Goal: Task Accomplishment & Management: Use online tool/utility

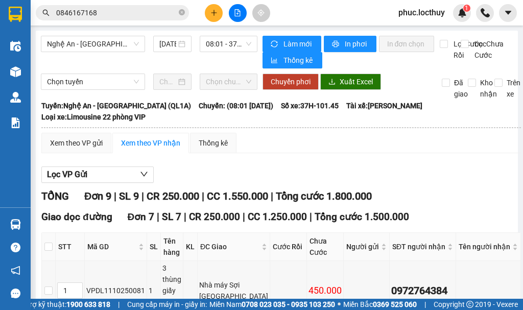
scroll to position [51, 0]
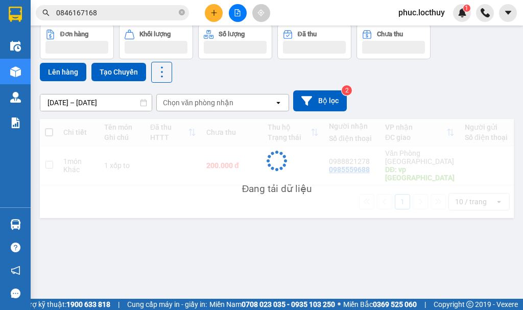
scroll to position [47, 0]
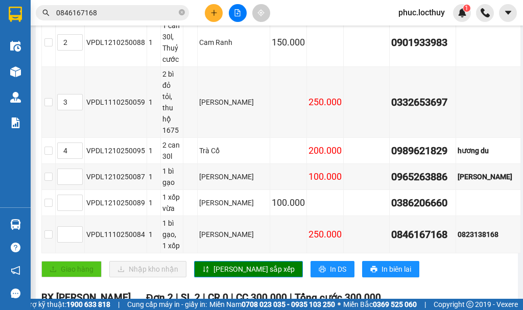
scroll to position [251, 0]
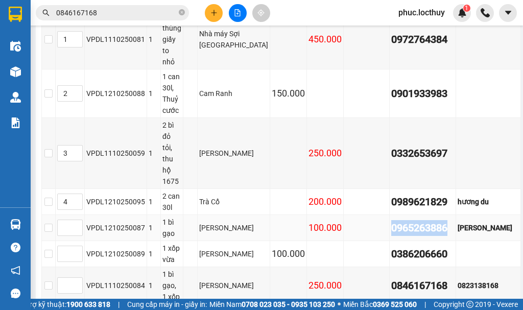
drag, startPoint x: 436, startPoint y: 152, endPoint x: 378, endPoint y: 152, distance: 58.3
click at [391, 220] on div "0965263886" at bounding box center [422, 228] width 63 height 16
copy div "0965263886"
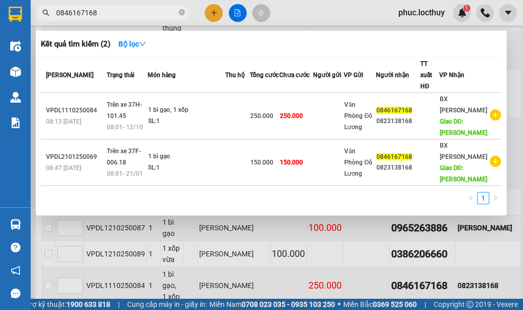
drag, startPoint x: 97, startPoint y: 15, endPoint x: 45, endPoint y: 9, distance: 51.5
click at [45, 9] on span "0846167168" at bounding box center [112, 12] width 153 height 15
paste input "965263886"
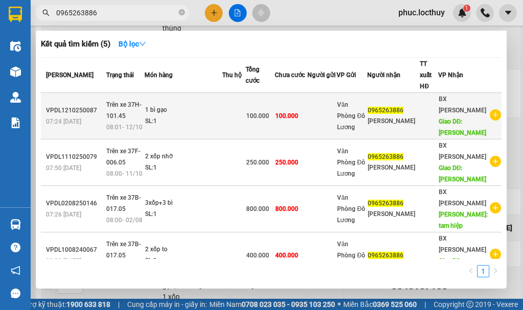
type input "0965263886"
click at [337, 117] on td at bounding box center [322, 116] width 29 height 47
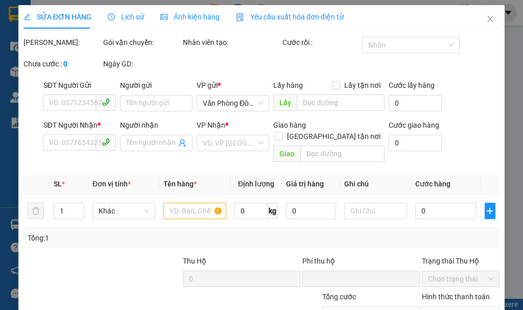
type input "0965263886"
type input "[PERSON_NAME]"
type input "0"
type input "100.000"
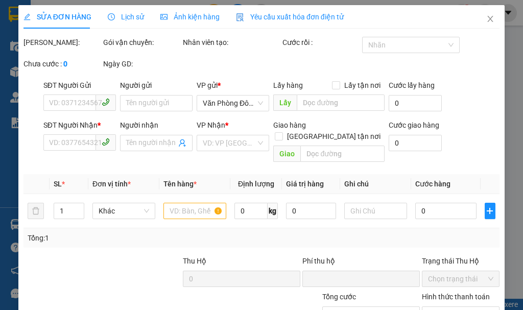
type input "100.000"
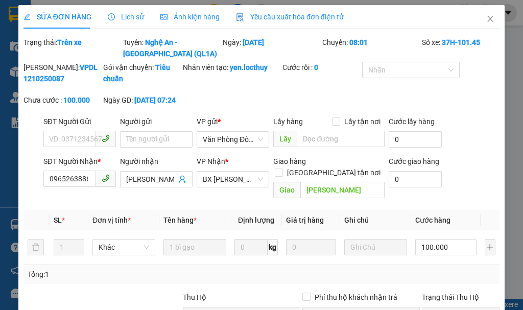
click at [197, 4] on div "SỬA ĐƠN HÀNG Lịch sử Ảnh kiện hàng Yêu cầu xuất hóa đơn điện tử Total Paid Fee …" at bounding box center [261, 155] width 523 height 310
click at [199, 17] on span "Ảnh kiện hàng" at bounding box center [189, 17] width 59 height 8
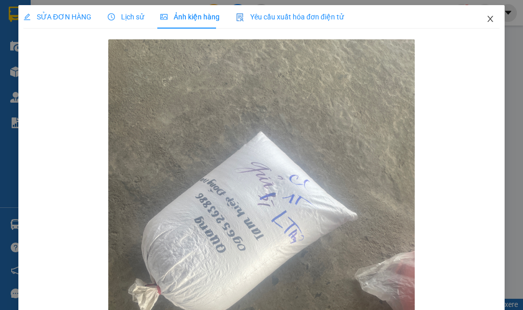
click at [480, 26] on span "Close" at bounding box center [490, 19] width 29 height 29
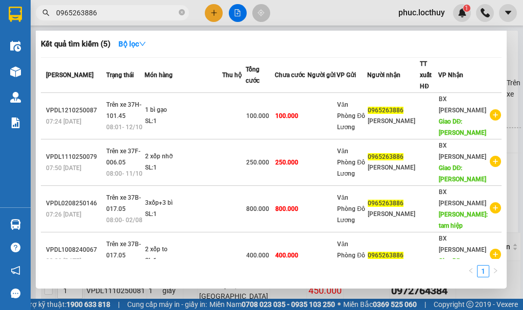
click at [112, 9] on input "0965263886" at bounding box center [116, 12] width 121 height 11
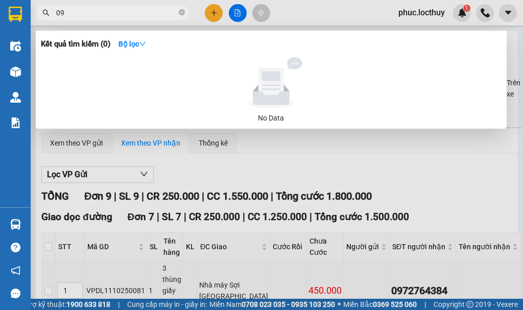
type input "0"
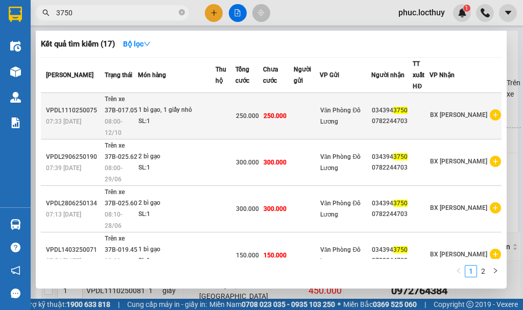
type input "3750"
click at [320, 114] on td at bounding box center [307, 116] width 26 height 47
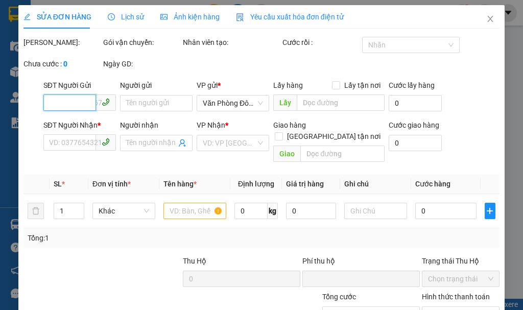
type input "0343943750"
type input "0782244703"
type input "0"
type input "250.000"
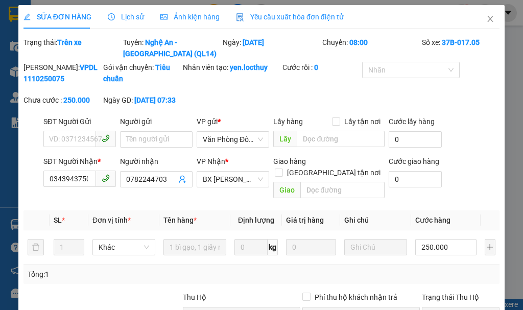
click at [187, 20] on span "Ảnh kiện hàng" at bounding box center [189, 17] width 59 height 8
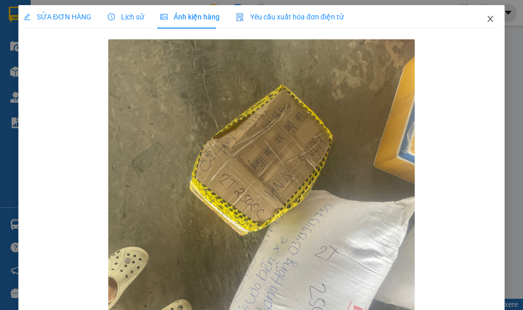
click at [488, 19] on icon "close" at bounding box center [491, 19] width 6 height 6
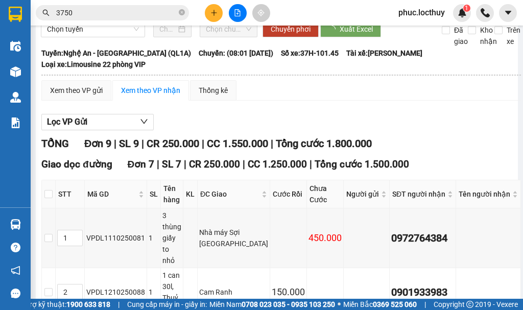
scroll to position [153, 0]
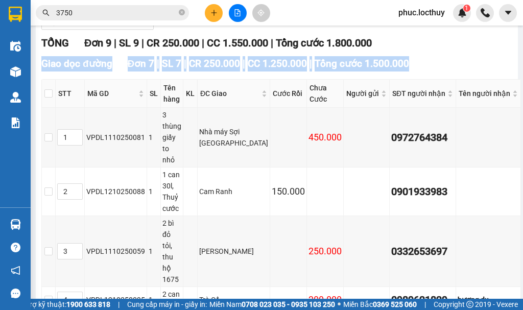
drag, startPoint x: 402, startPoint y: 39, endPoint x: 438, endPoint y: 63, distance: 43.8
click at [438, 63] on div "Lọc VP Gửi TỔNG Đơn 9 | SL 9 | CR 250.000 | CC 1.550.000 | Tổng cước 1.800.000…" at bounding box center [281, 282] width 480 height 548
